Goal: Browse casually

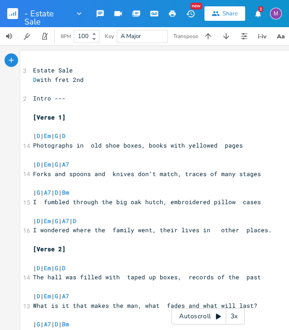
scroll to position [0, 0]
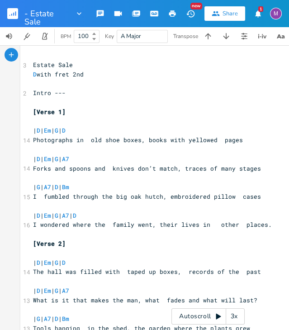
click at [9, 14] on rect "button" at bounding box center [12, 13] width 11 height 11
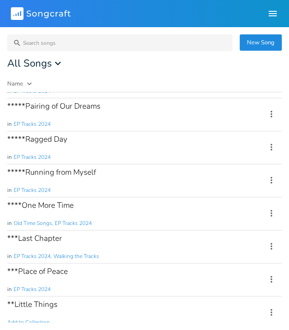
scroll to position [166, 0]
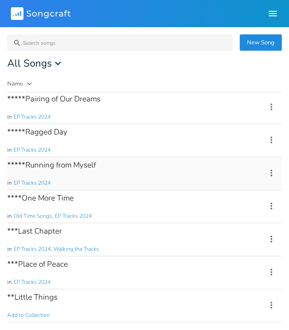
click at [100, 164] on div "*****Running from Myself in EP Tracks 2024" at bounding box center [131, 173] width 248 height 33
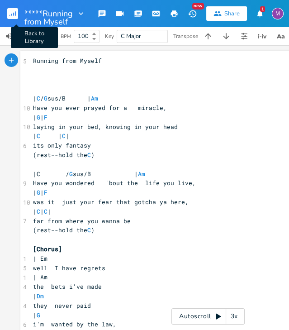
click at [10, 12] on rect "button" at bounding box center [12, 13] width 11 height 11
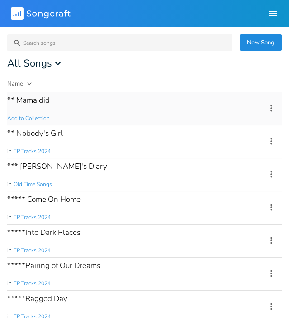
click at [89, 108] on div "** Mama did Add to Collection" at bounding box center [131, 108] width 248 height 33
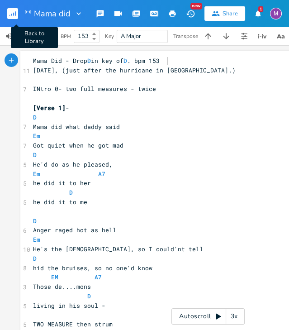
click at [18, 13] on rect "button" at bounding box center [12, 13] width 11 height 11
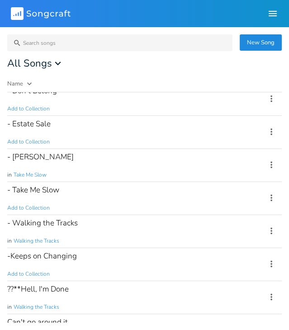
scroll to position [503, 0]
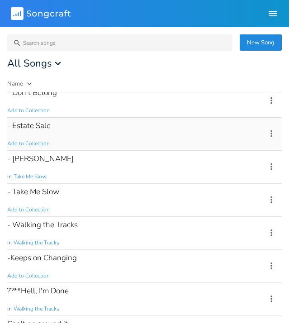
click at [89, 137] on div "- Estate Sale Add to Collection" at bounding box center [131, 134] width 248 height 33
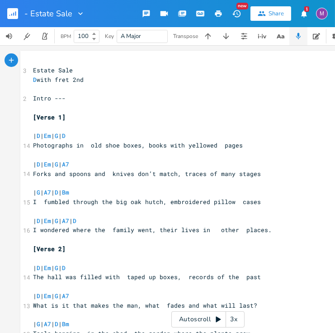
click at [15, 14] on rect "button" at bounding box center [12, 13] width 11 height 11
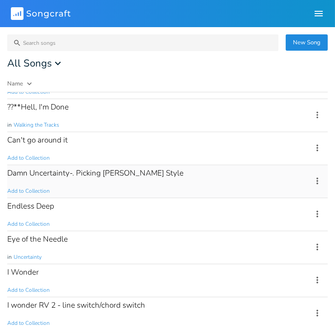
scroll to position [690, 0]
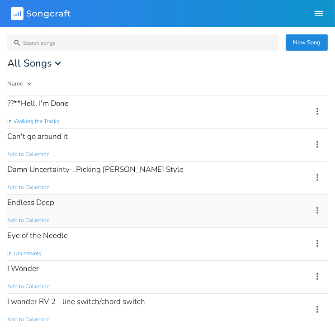
click at [97, 200] on div "Endless Deep Add to Collection" at bounding box center [154, 210] width 294 height 33
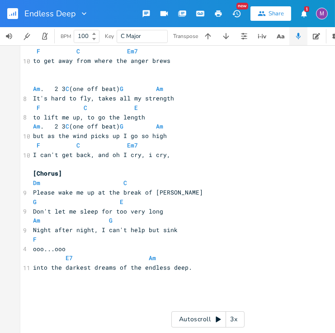
scroll to position [762, 0]
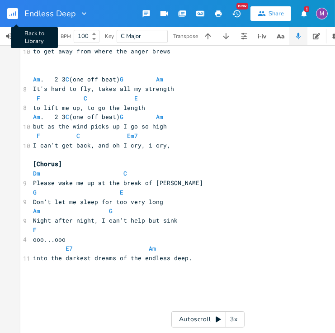
click at [16, 10] on rect "button" at bounding box center [12, 13] width 11 height 11
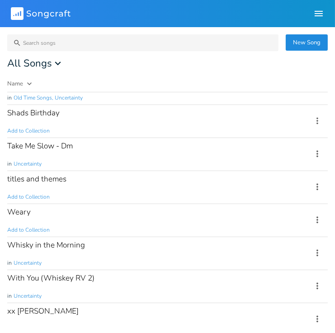
scroll to position [1304, 0]
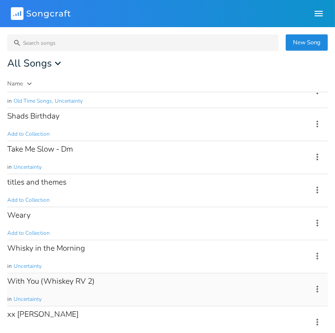
click at [47, 277] on div "With You (Whiskey RV 2)" at bounding box center [50, 281] width 87 height 8
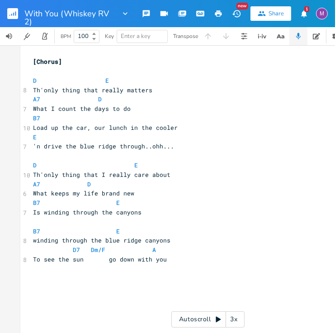
scroll to position [911, 0]
